Goal: Task Accomplishment & Management: Manage account settings

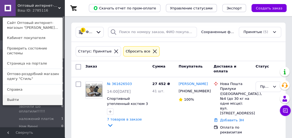
click at [17, 95] on link "Выйти" at bounding box center [32, 100] width 59 height 10
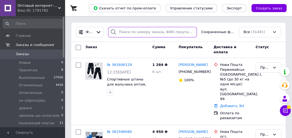
click at [136, 30] on input "search" at bounding box center [152, 32] width 89 height 11
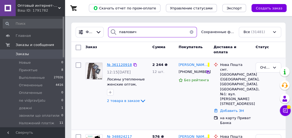
type input "павлович"
click at [113, 64] on span "№ 361120918" at bounding box center [119, 65] width 25 height 4
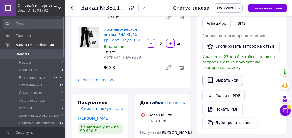
scroll to position [173, 0]
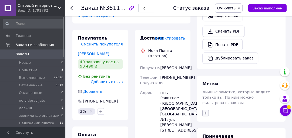
click at [206, 111] on icon "button" at bounding box center [205, 113] width 4 height 4
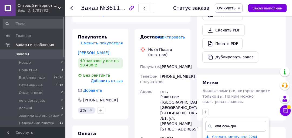
scroll to position [237, 0]
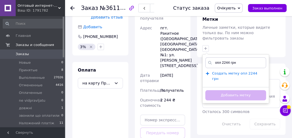
type input "опл 2244 грн"
click at [251, 71] on span "Создать метку опл 2244 грн" at bounding box center [234, 76] width 45 height 10
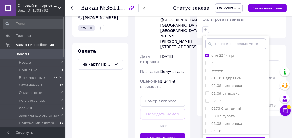
scroll to position [259, 0]
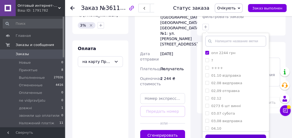
click at [249, 135] on button "Добавить метку" at bounding box center [235, 140] width 61 height 11
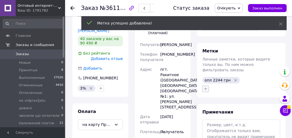
scroll to position [194, 0]
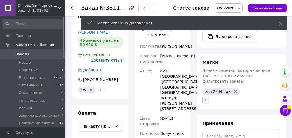
click at [206, 98] on icon "button" at bounding box center [205, 100] width 4 height 4
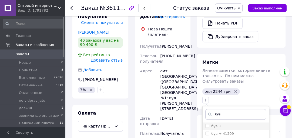
type input "був"
click at [219, 124] on label "був +" at bounding box center [216, 126] width 10 height 4
checkbox input "true"
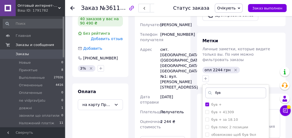
scroll to position [281, 0]
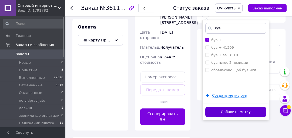
click at [237, 107] on button "Добавить метку" at bounding box center [235, 112] width 61 height 11
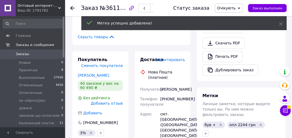
scroll to position [12, 0]
click at [230, 9] on span "ОчІкують" at bounding box center [226, 8] width 18 height 4
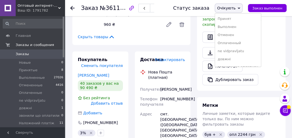
click at [231, 18] on li "Принят" at bounding box center [238, 19] width 46 height 8
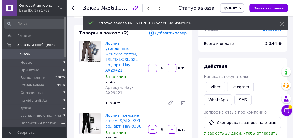
scroll to position [25, 0]
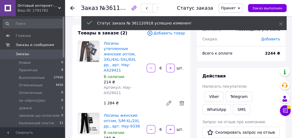
click at [181, 31] on div "Статус заказа № 361120918 успешно изменен!" at bounding box center [183, 23] width 205 height 15
click at [168, 29] on div "Статус заказа № 361120918 успешно изменен!" at bounding box center [183, 23] width 205 height 14
click at [166, 34] on span "Добавить товар" at bounding box center [166, 33] width 38 height 6
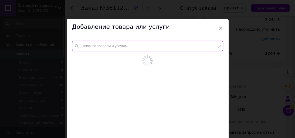
click at [150, 46] on input "text" at bounding box center [147, 46] width 151 height 11
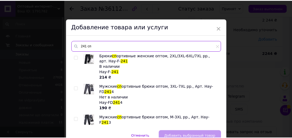
scroll to position [0, 0]
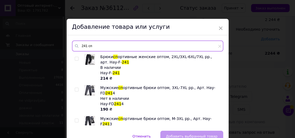
type input "241 сп"
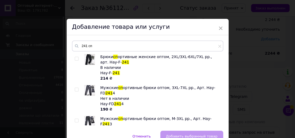
click at [75, 59] on input "checkbox" at bounding box center [77, 59] width 4 height 4
checkbox input "true"
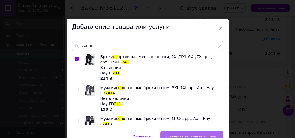
click at [185, 135] on span "Добавить выбранный товар" at bounding box center [192, 137] width 52 height 4
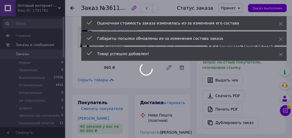
scroll to position [43, 0]
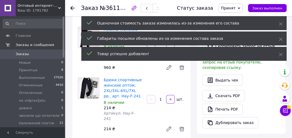
drag, startPoint x: 162, startPoint y: 88, endPoint x: 154, endPoint y: 86, distance: 8.1
click at [154, 95] on div "1   шт." at bounding box center [166, 99] width 40 height 9
type input "6"
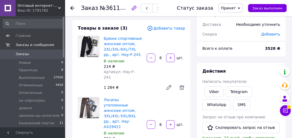
scroll to position [0, 0]
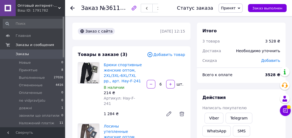
click at [172, 55] on span "Добавить товар" at bounding box center [166, 55] width 38 height 6
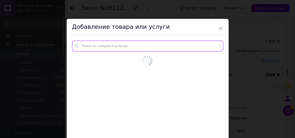
click at [162, 49] on input "text" at bounding box center [147, 46] width 151 height 11
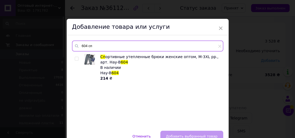
type input "604 сп"
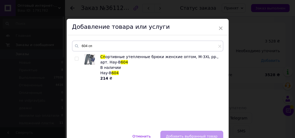
click at [76, 58] on input "checkbox" at bounding box center [77, 59] width 4 height 4
checkbox input "true"
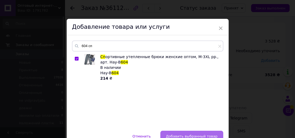
click at [189, 135] on span "Добавить выбранный товар" at bounding box center [192, 137] width 52 height 4
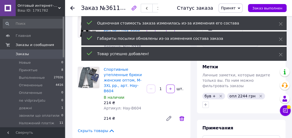
scroll to position [173, 0]
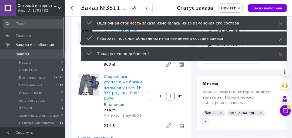
drag, startPoint x: 163, startPoint y: 77, endPoint x: 153, endPoint y: 74, distance: 10.5
click at [153, 92] on div "1   шт." at bounding box center [166, 96] width 40 height 9
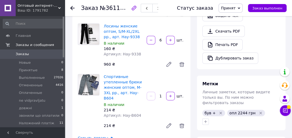
type input "6"
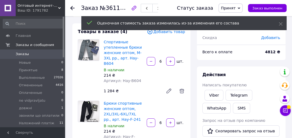
scroll to position [0, 0]
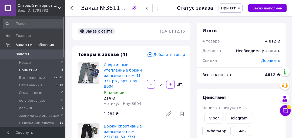
click at [37, 70] on li "Принятые 8" at bounding box center [33, 71] width 66 height 8
